Goal: Obtain resource: Obtain resource

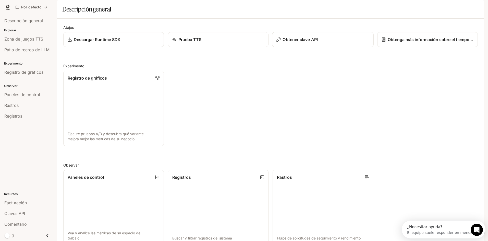
click at [297, 42] on font "Obtener clave API" at bounding box center [299, 39] width 35 height 5
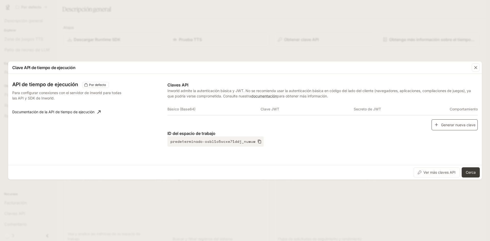
click at [451, 127] on font "Generar nueva clave" at bounding box center [458, 124] width 34 height 4
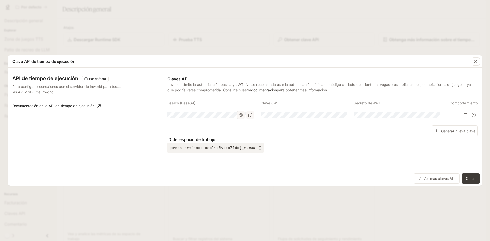
click at [236, 116] on div at bounding box center [210, 115] width 87 height 6
click at [239, 116] on icon "button" at bounding box center [241, 115] width 4 height 4
click at [332, 117] on icon "button" at bounding box center [334, 115] width 4 height 4
click at [429, 115] on icon "button" at bounding box center [427, 115] width 4 height 4
click at [239, 115] on icon "button" at bounding box center [241, 115] width 4 height 4
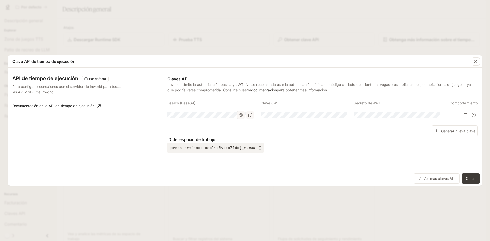
click at [239, 115] on icon "button" at bounding box center [241, 115] width 4 height 4
click at [248, 115] on icon "Copiar básico (Base64)" at bounding box center [250, 115] width 4 height 4
click at [180, 45] on div "Clave API de tiempo de ejecución API de tiempo de ejecución Por defecto Para co…" at bounding box center [245, 120] width 490 height 241
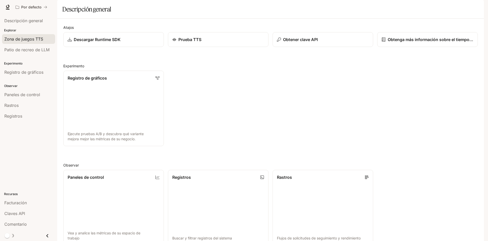
click at [41, 42] on span "Zona de juegos TTS" at bounding box center [23, 39] width 39 height 6
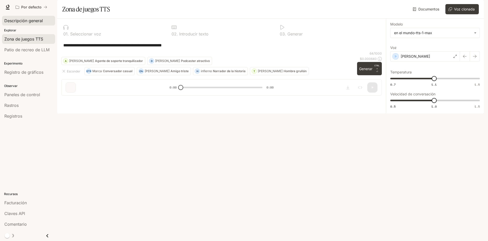
click at [33, 24] on link "Descripción general" at bounding box center [28, 21] width 53 height 10
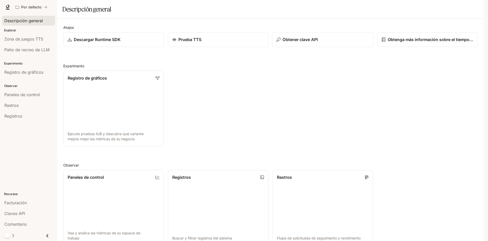
click at [296, 43] on p "Obtener clave API" at bounding box center [299, 39] width 35 height 6
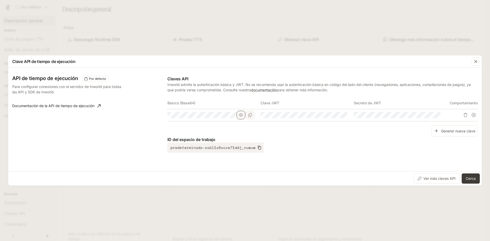
click at [243, 116] on button "button" at bounding box center [240, 115] width 9 height 9
click at [248, 117] on icon "Copiar básico (Base64)" at bounding box center [250, 115] width 4 height 4
click at [468, 178] on font "Cerca" at bounding box center [470, 178] width 10 height 4
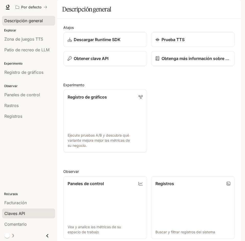
click at [30, 211] on div "Claves API" at bounding box center [28, 213] width 48 height 6
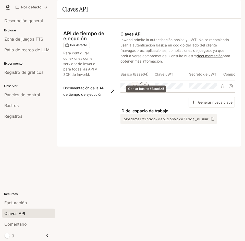
click at [143, 88] on icon "Copiar básico (Base64)" at bounding box center [144, 86] width 4 height 4
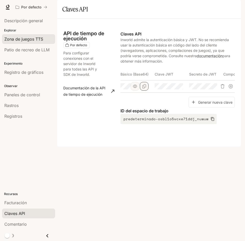
click at [34, 37] on font "Zona de juegos TTS" at bounding box center [23, 38] width 39 height 5
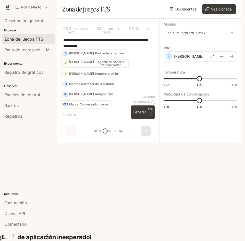
scroll to position [16, 0]
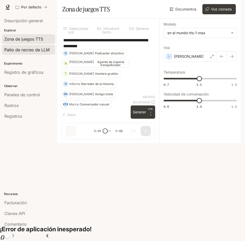
click at [31, 52] on span "Patio de recreo de LLM" at bounding box center [26, 50] width 45 height 6
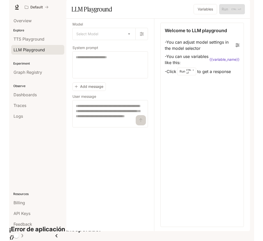
scroll to position [12, 0]
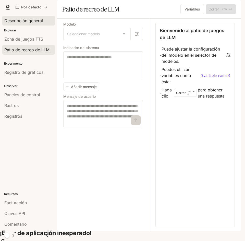
click at [28, 20] on font "Descripción general" at bounding box center [23, 20] width 39 height 5
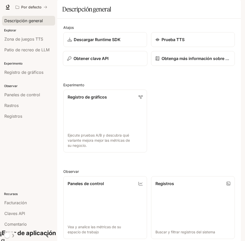
click at [129, 61] on div "Obtener clave API" at bounding box center [105, 58] width 76 height 6
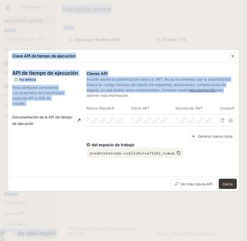
drag, startPoint x: 246, startPoint y: 87, endPoint x: 249, endPoint y: 87, distance: 2.8
click at [247, 87] on html "Saltar al contenido principal Por defecto Tiempo de ejecución Tiempo de ejecuci…" at bounding box center [123, 116] width 247 height 257
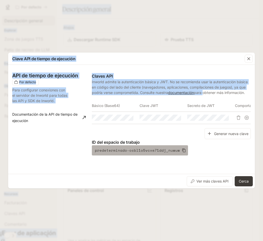
click at [176, 150] on button "predeterminado-osbl1o5vcxe71ddj_nuwuw" at bounding box center [140, 150] width 96 height 10
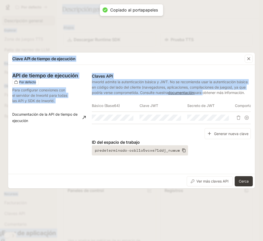
click at [182, 151] on icon "button" at bounding box center [184, 150] width 4 height 4
